Goal: Check status: Check status

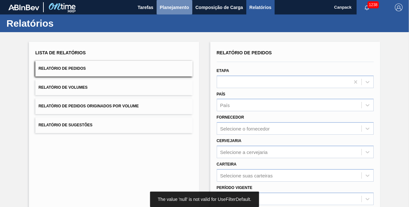
click at [161, 9] on span "Planejamento" at bounding box center [174, 8] width 29 height 8
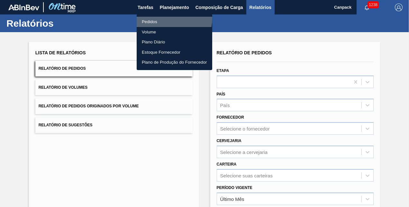
click at [160, 18] on li "Pedidos" at bounding box center [175, 22] width 76 height 10
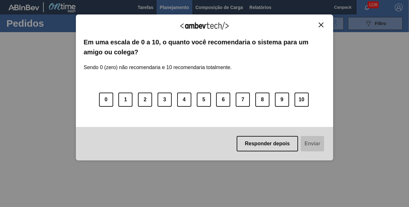
click at [321, 24] on img "Close" at bounding box center [321, 25] width 5 height 5
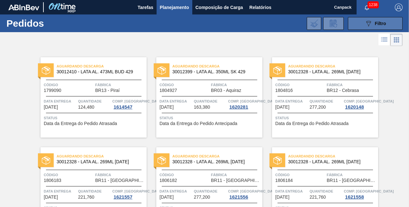
click at [381, 24] on span "Filtro" at bounding box center [380, 23] width 11 height 5
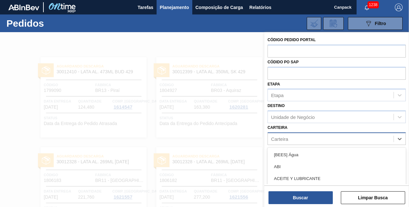
click at [304, 139] on div "Carteira" at bounding box center [331, 138] width 126 height 9
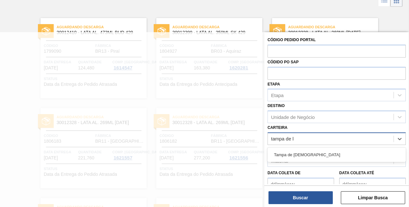
type input "tampa de la"
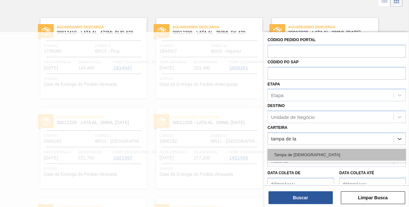
click at [302, 152] on div "Tampa de [DEMOGRAPHIC_DATA]" at bounding box center [336, 155] width 138 height 12
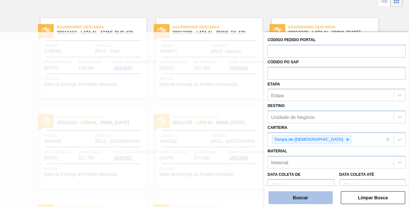
click at [305, 198] on button "Buscar" at bounding box center [300, 197] width 64 height 13
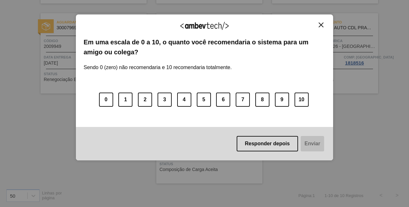
scroll to position [0, 0]
